Goal: Task Accomplishment & Management: Manage account settings

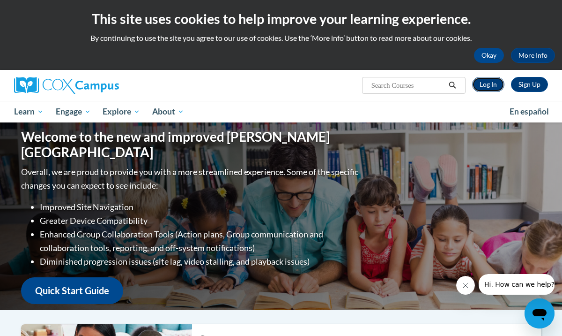
click at [483, 83] on link "Log In" at bounding box center [488, 84] width 32 height 15
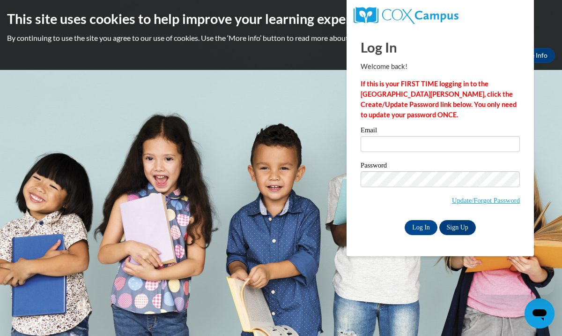
click at [376, 131] on label "Email" at bounding box center [440, 131] width 159 height 9
click at [376, 136] on input "Email" at bounding box center [440, 144] width 159 height 16
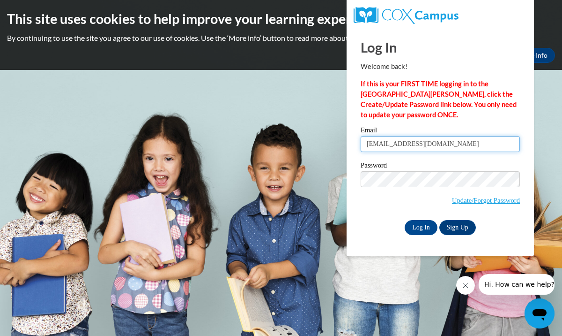
type input "[EMAIL_ADDRESS][DOMAIN_NAME]"
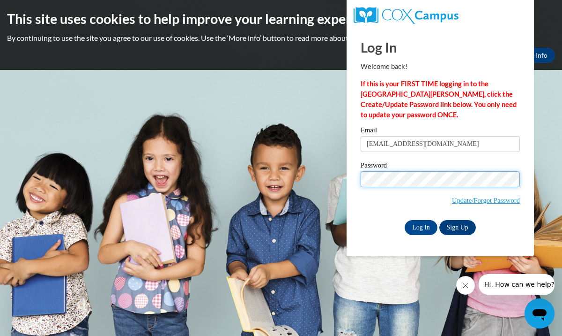
click at [405, 220] on input "Log In" at bounding box center [421, 227] width 33 height 15
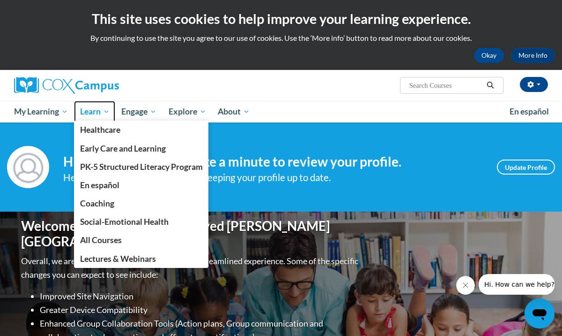
click at [93, 106] on span "Learn" at bounding box center [95, 111] width 30 height 11
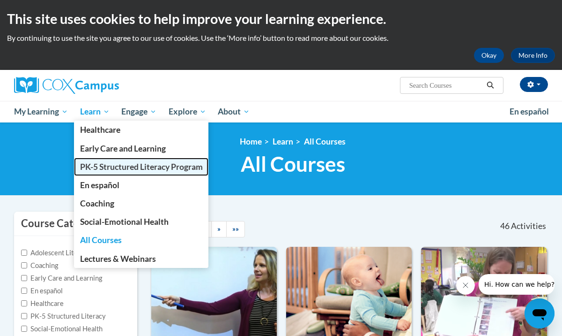
click at [90, 170] on span "PK-5 Structured Literacy Program" at bounding box center [141, 167] width 123 height 10
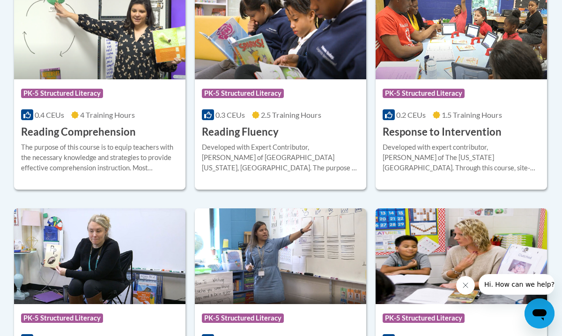
scroll to position [936, 0]
